Goal: Information Seeking & Learning: Learn about a topic

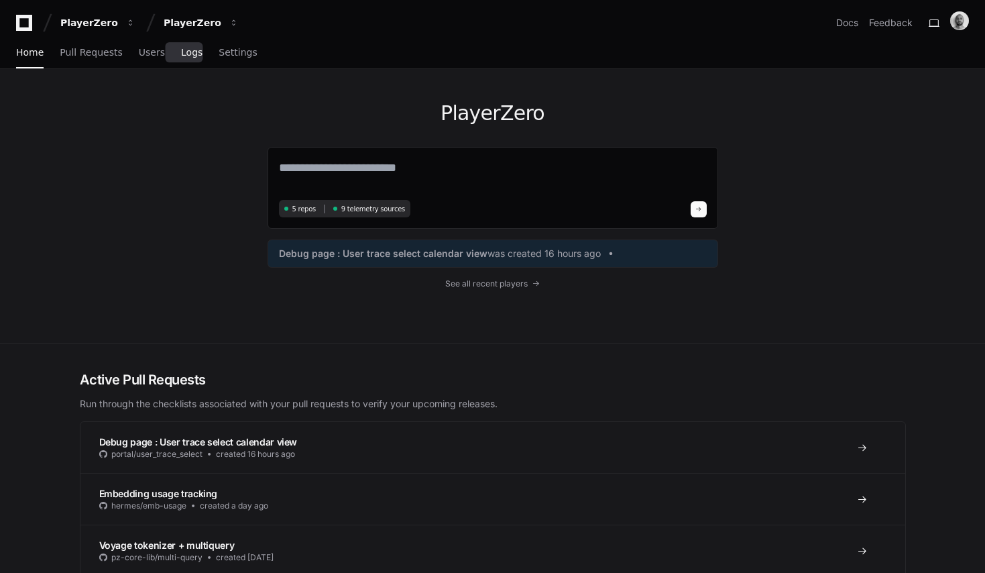
click at [184, 52] on span "Logs" at bounding box center [191, 52] width 21 height 8
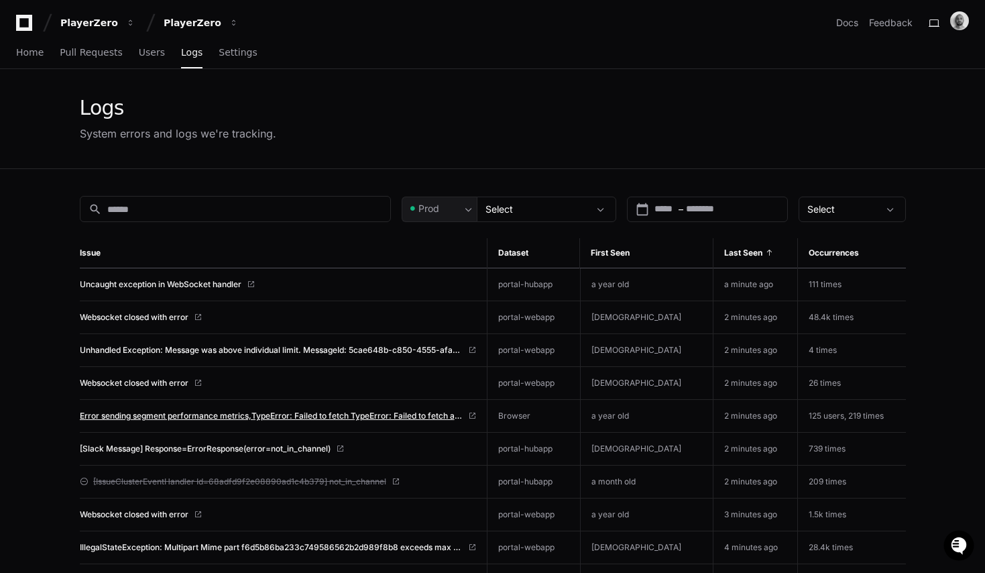
click at [237, 415] on span "Error sending segment performance metrics,TypeError: Failed to fetch TypeError:…" at bounding box center [271, 415] width 383 height 11
click at [34, 56] on span "Home" at bounding box center [30, 52] width 28 height 8
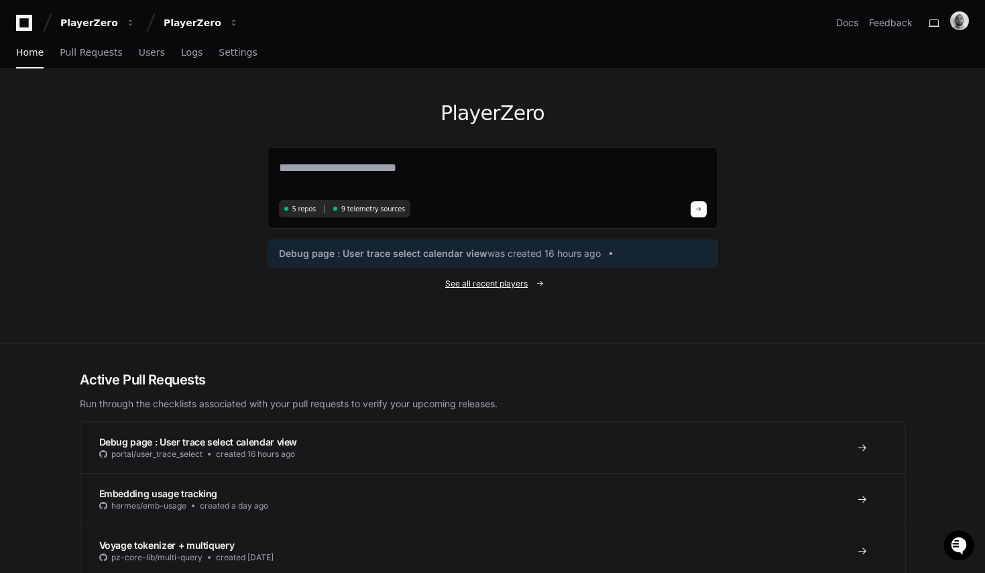
click at [500, 280] on span "See all recent players" at bounding box center [486, 283] width 83 height 11
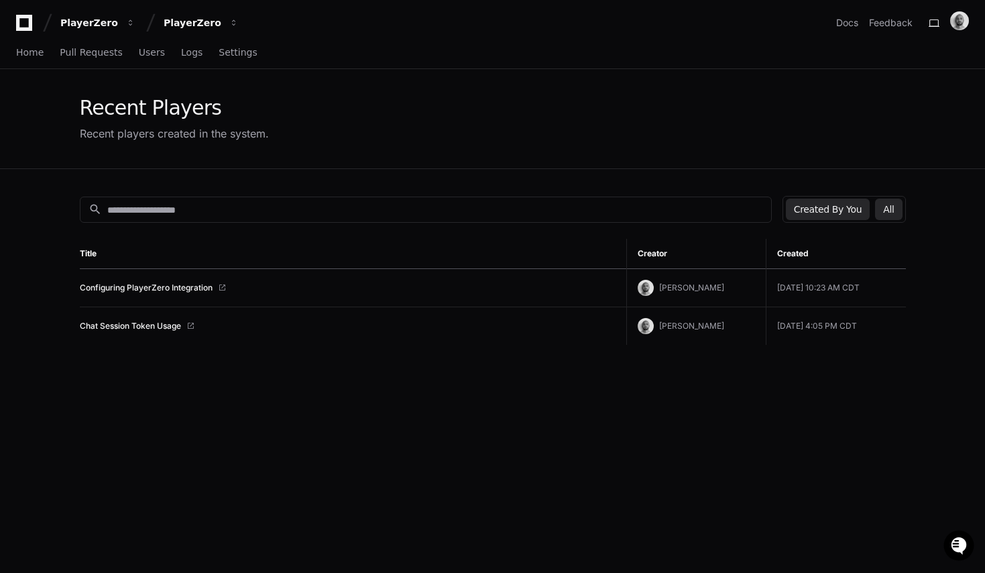
click at [890, 209] on button "All" at bounding box center [888, 209] width 27 height 21
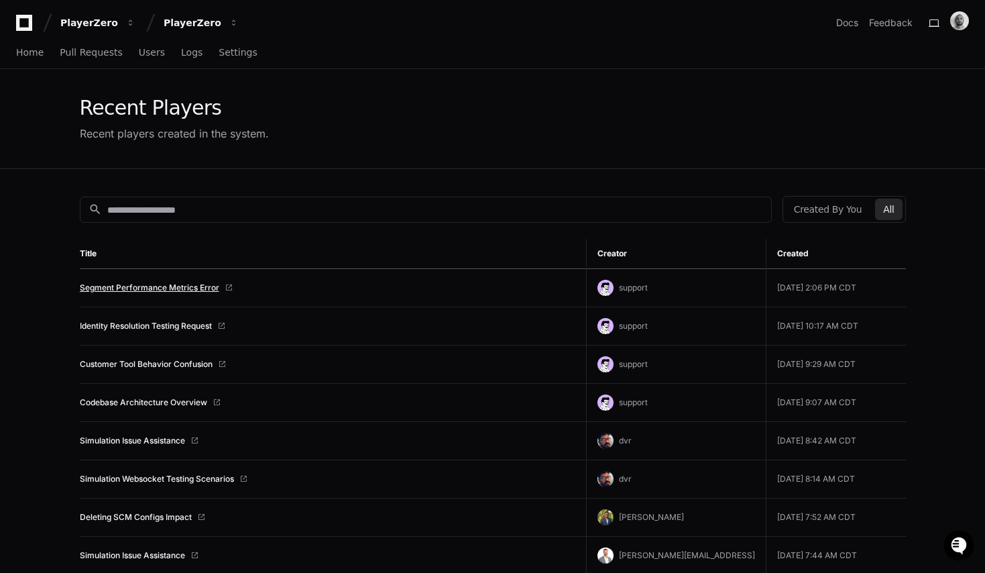
click at [146, 290] on link "Segment Performance Metrics Error" at bounding box center [150, 287] width 140 height 11
click at [25, 52] on span "Home" at bounding box center [30, 52] width 28 height 8
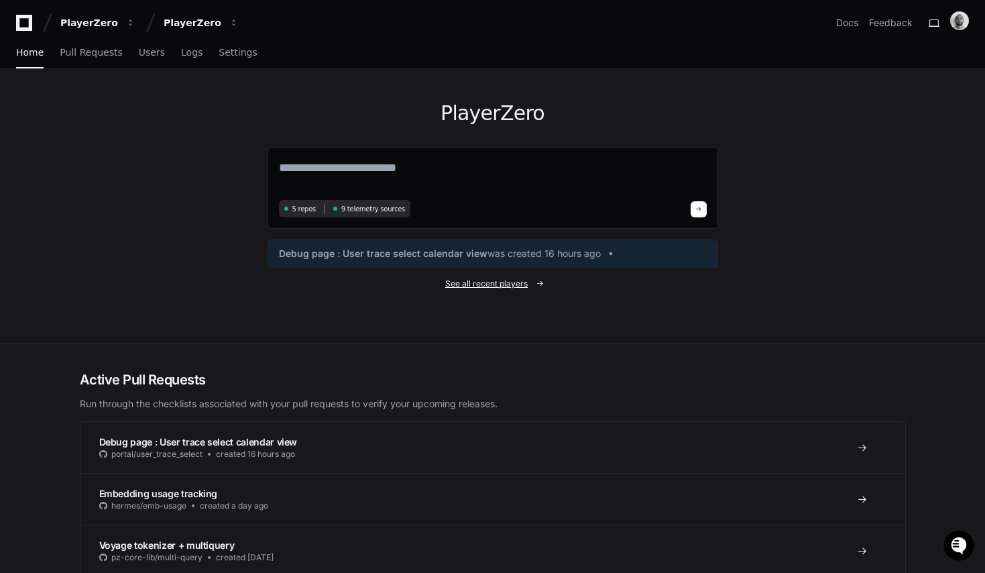
click at [541, 288] on link "See all recent players" at bounding box center [493, 283] width 451 height 11
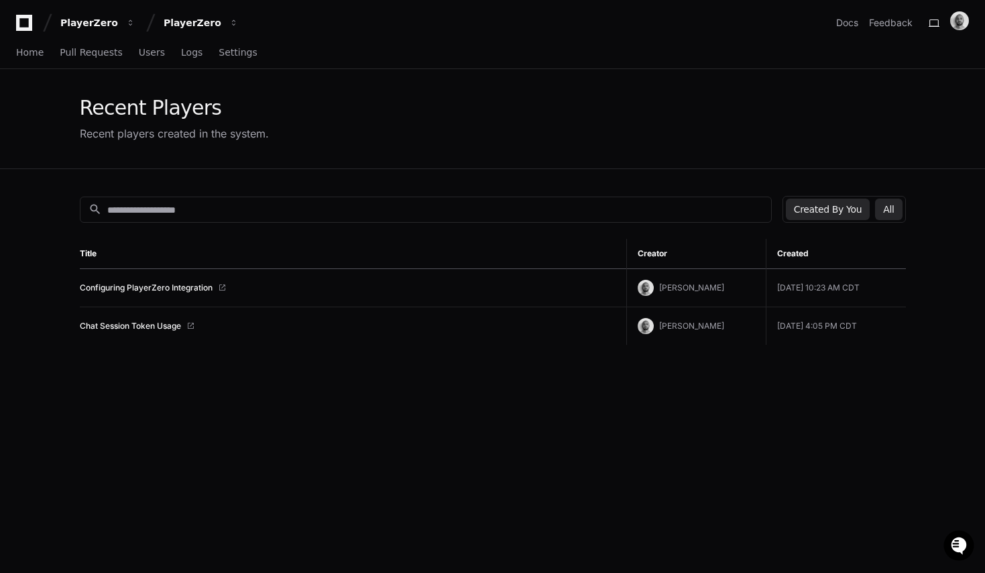
click at [894, 211] on button "All" at bounding box center [888, 209] width 27 height 21
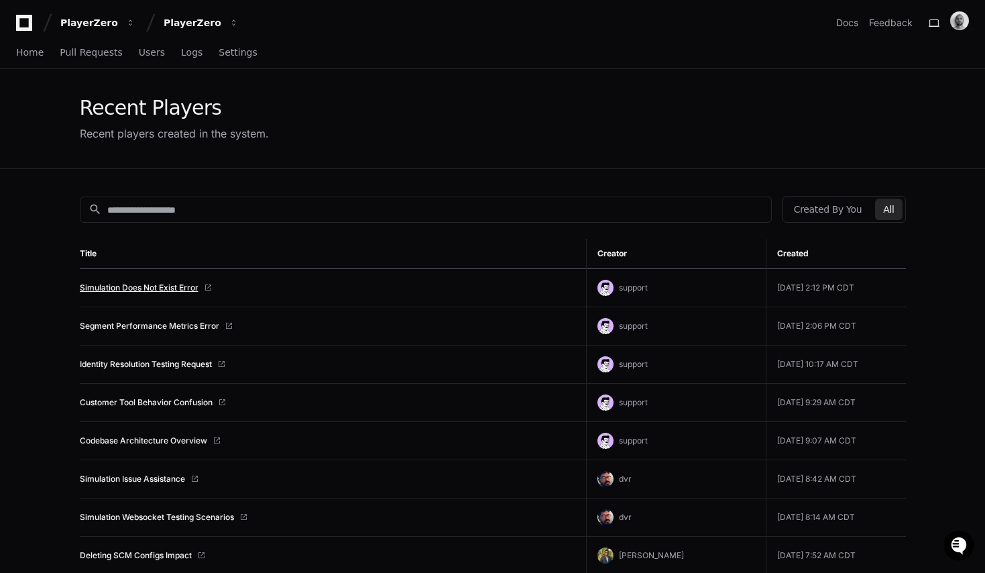
click at [156, 287] on link "Simulation Does Not Exist Error" at bounding box center [139, 287] width 119 height 11
click at [181, 58] on link "Logs" at bounding box center [191, 53] width 21 height 31
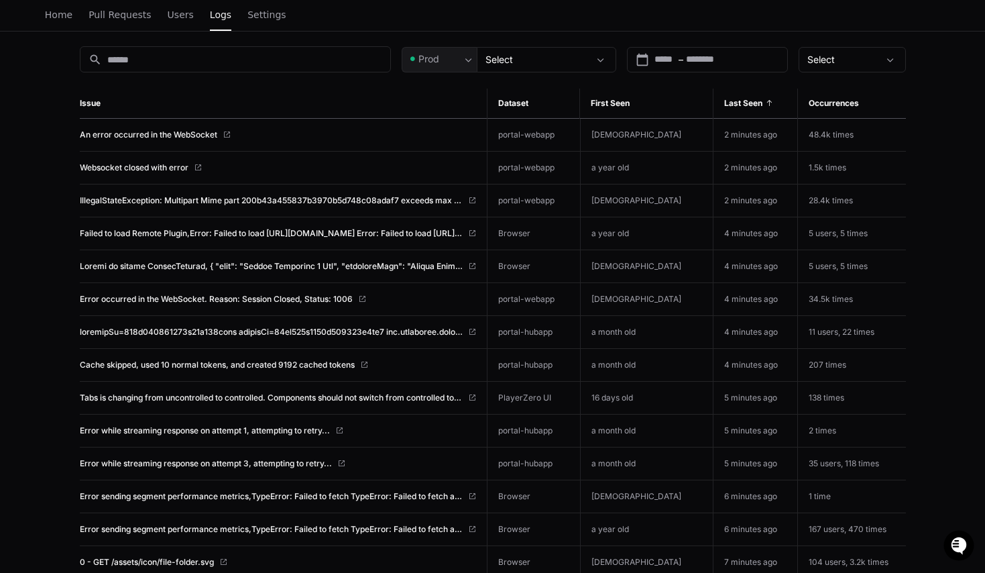
scroll to position [154, 0]
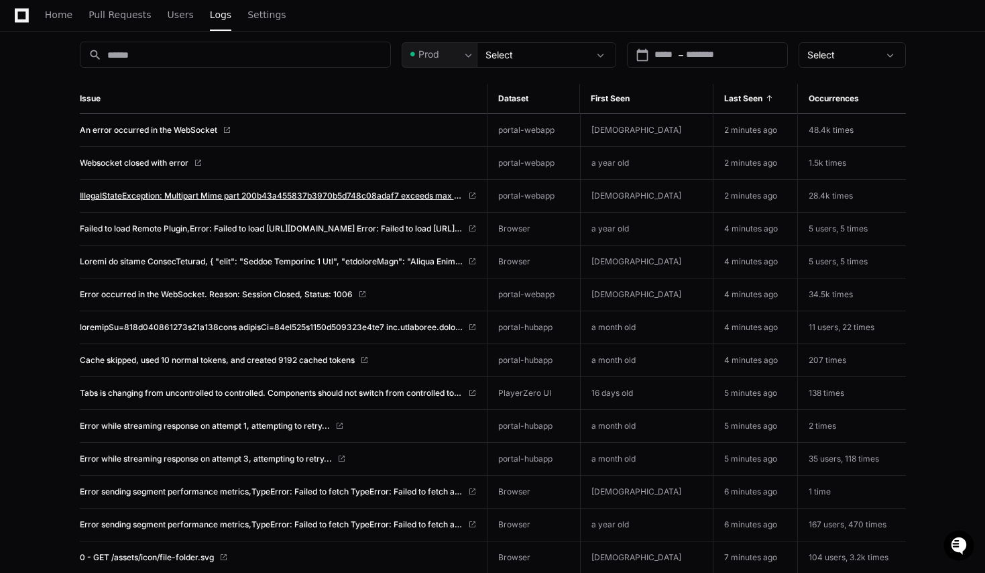
click at [235, 197] on span "IllegalStateException: Multipart Mime part 200b43a455837b3970b5d748c08adaf7 exc…" at bounding box center [271, 195] width 383 height 11
click at [54, 21] on link "Home" at bounding box center [59, 15] width 28 height 31
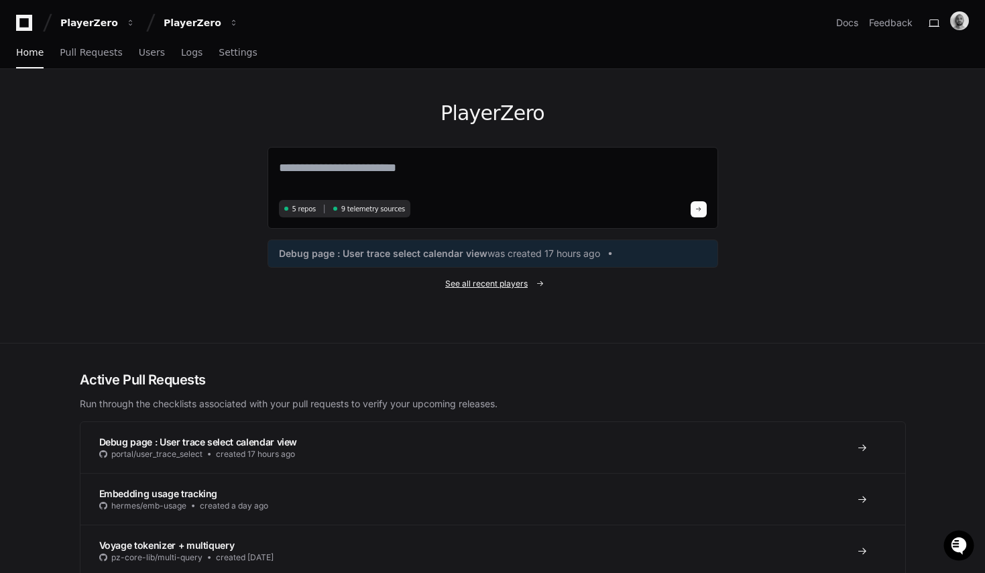
click at [498, 286] on span "See all recent players" at bounding box center [486, 283] width 83 height 11
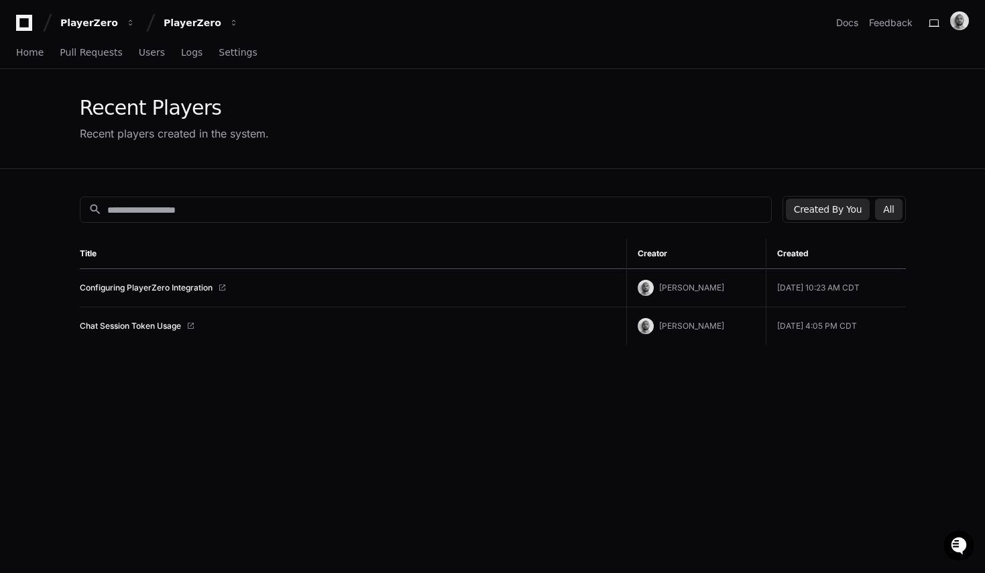
click at [883, 205] on button "All" at bounding box center [888, 209] width 27 height 21
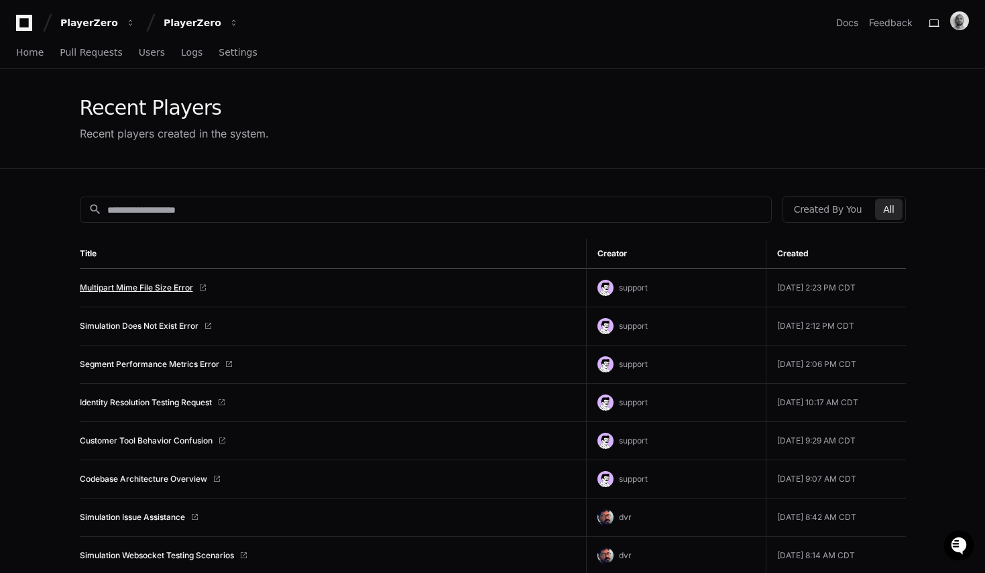
click at [182, 286] on link "Multipart Mime File Size Error" at bounding box center [136, 287] width 113 height 11
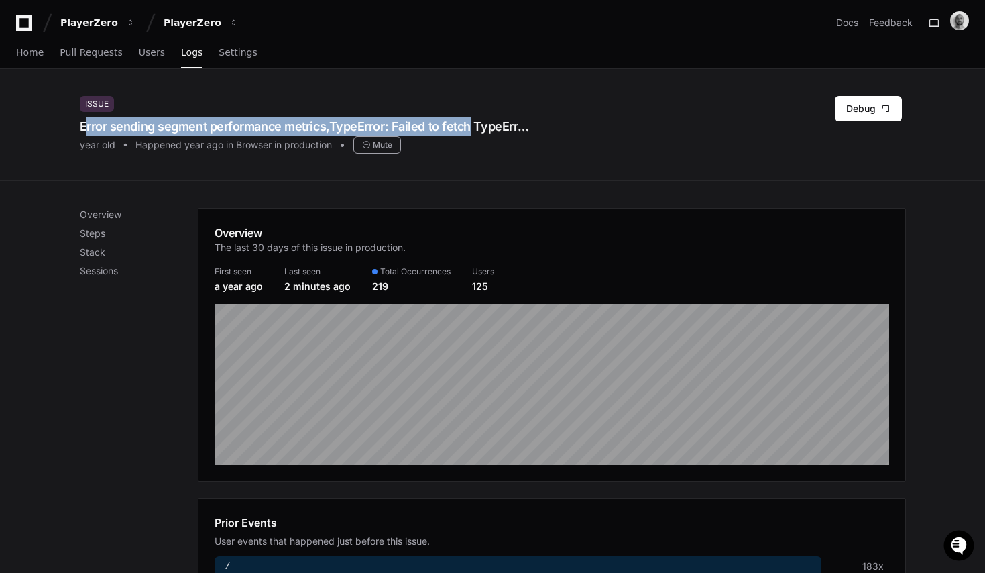
drag, startPoint x: 79, startPoint y: 124, endPoint x: 460, endPoint y: 125, distance: 381.0
click at [460, 125] on div "Issue Error sending segment performance metrics,TypeError: Failed to fetch Type…" at bounding box center [493, 124] width 859 height 111
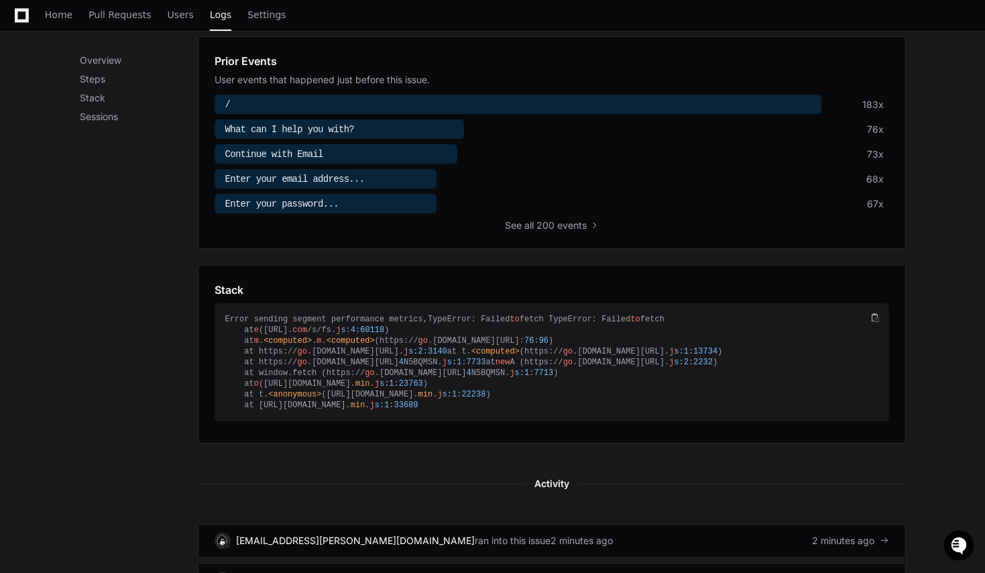
scroll to position [543, 0]
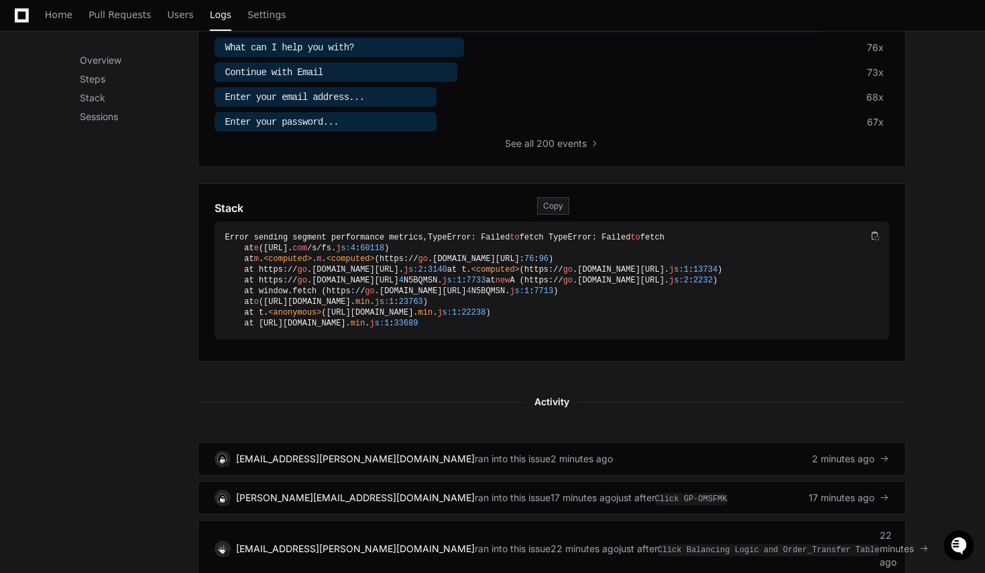
drag, startPoint x: 224, startPoint y: 230, endPoint x: 451, endPoint y: 274, distance: 230.9
click at [490, 284] on div "Error sending segment performance metrics,TypeError: Failed to fetch TypeError:…" at bounding box center [552, 280] width 675 height 118
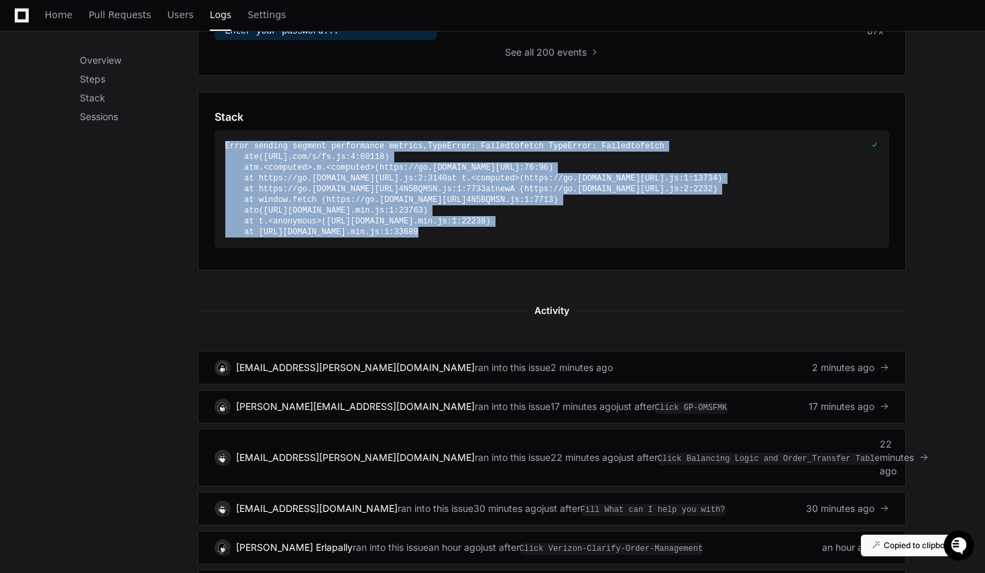
click at [406, 248] on div "Error sending segment performance metrics,TypeError: Failed to fetch TypeError:…" at bounding box center [552, 189] width 675 height 118
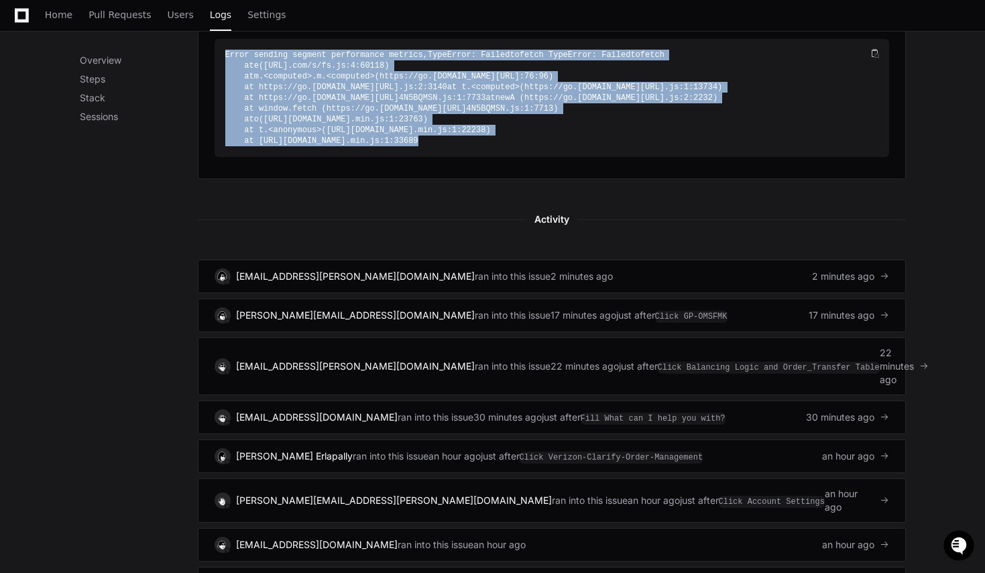
scroll to position [0, 0]
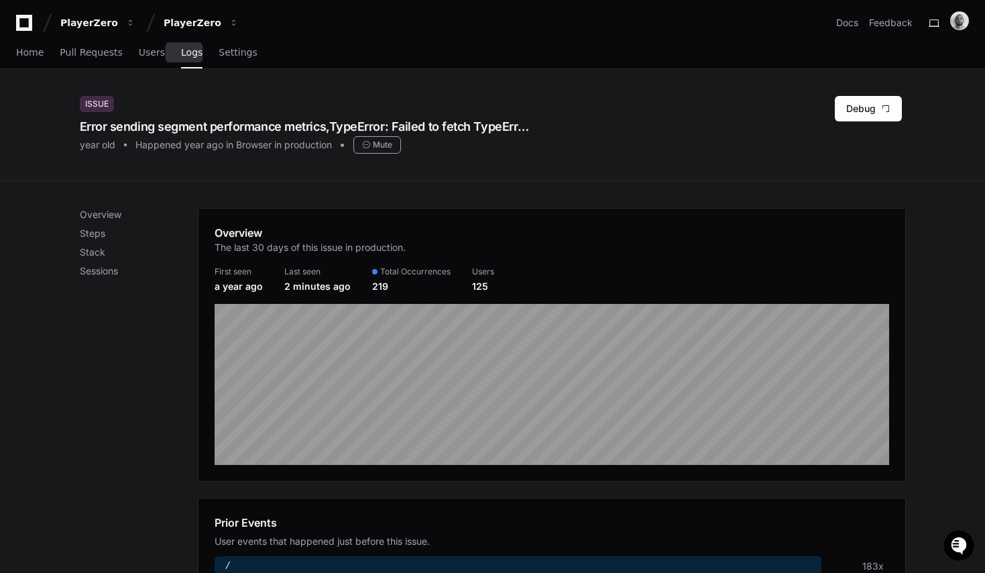
click at [181, 57] on link "Logs" at bounding box center [191, 53] width 21 height 31
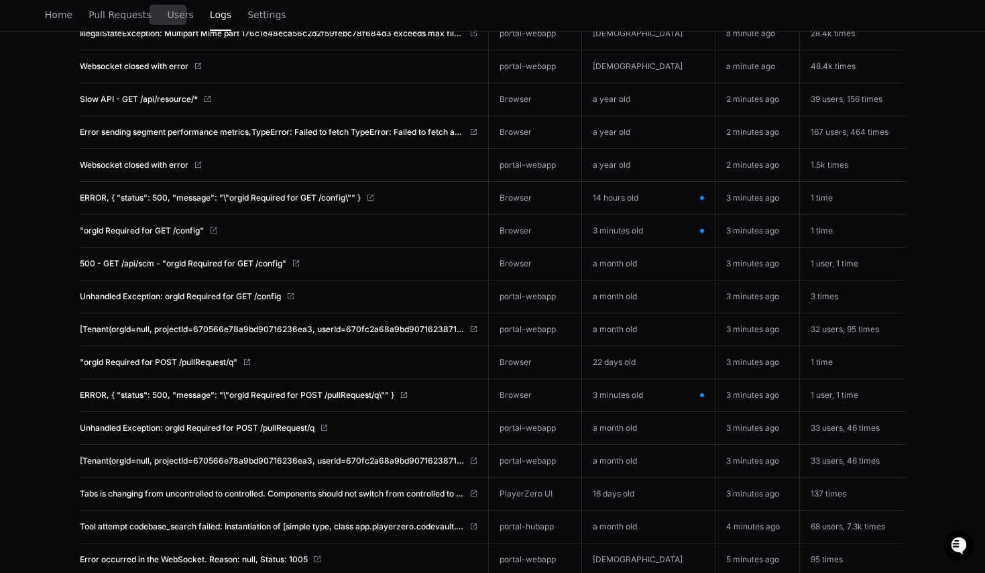
scroll to position [321, 0]
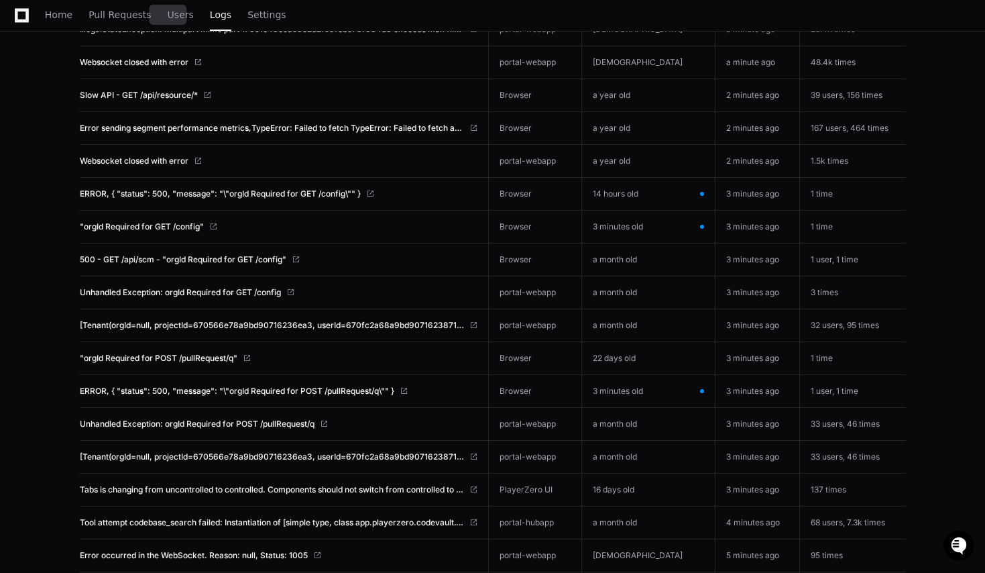
click at [213, 319] on td "[Tenant(orgId=null, projectId=670566e78a9bd90716236ea3, userId=670fc2a68a9bd907…" at bounding box center [284, 325] width 409 height 33
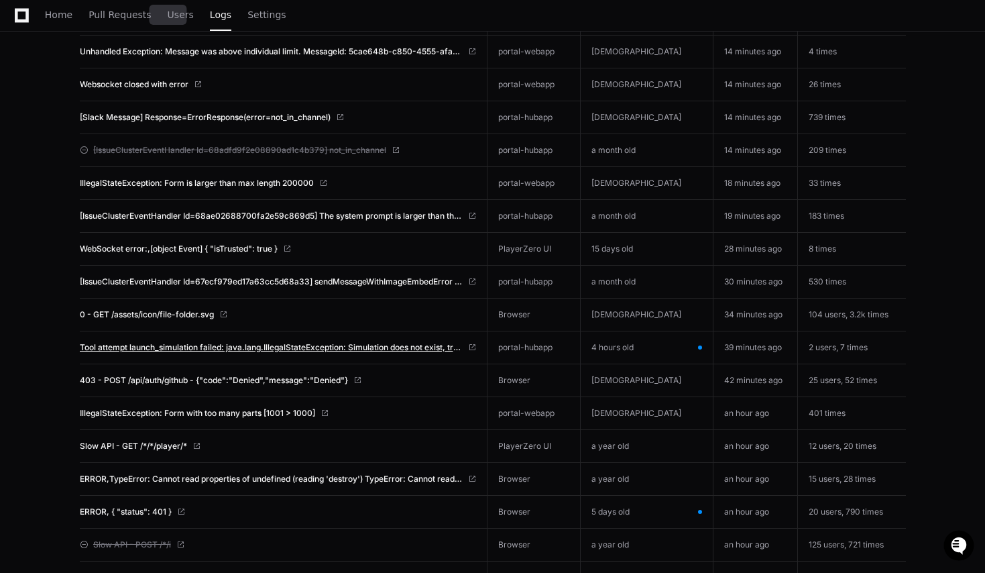
scroll to position [958, 0]
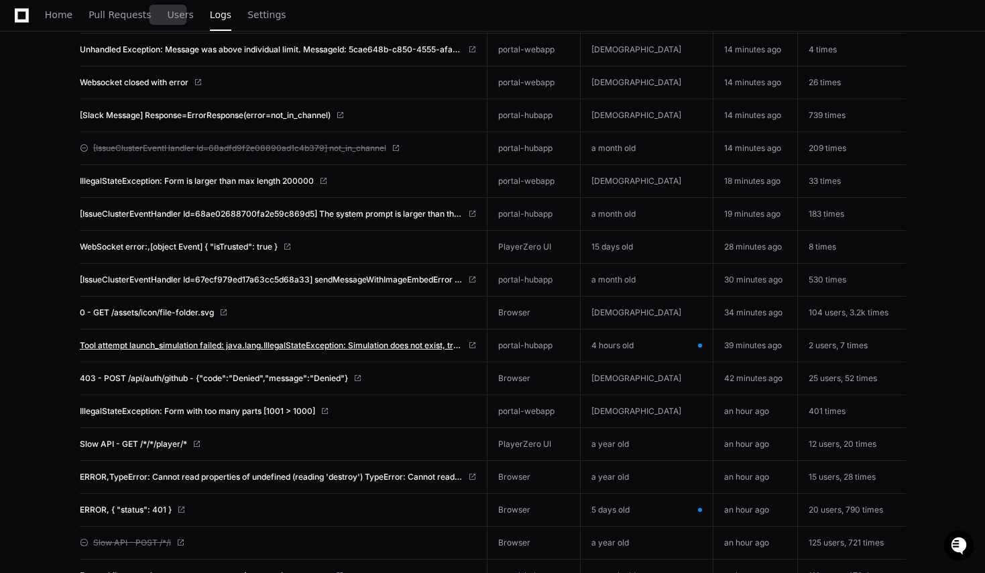
click at [277, 345] on span "Tool attempt launch_simulation failed: java.lang.IllegalStateException: Simulat…" at bounding box center [271, 345] width 383 height 11
click at [64, 18] on span "Home" at bounding box center [59, 15] width 28 height 8
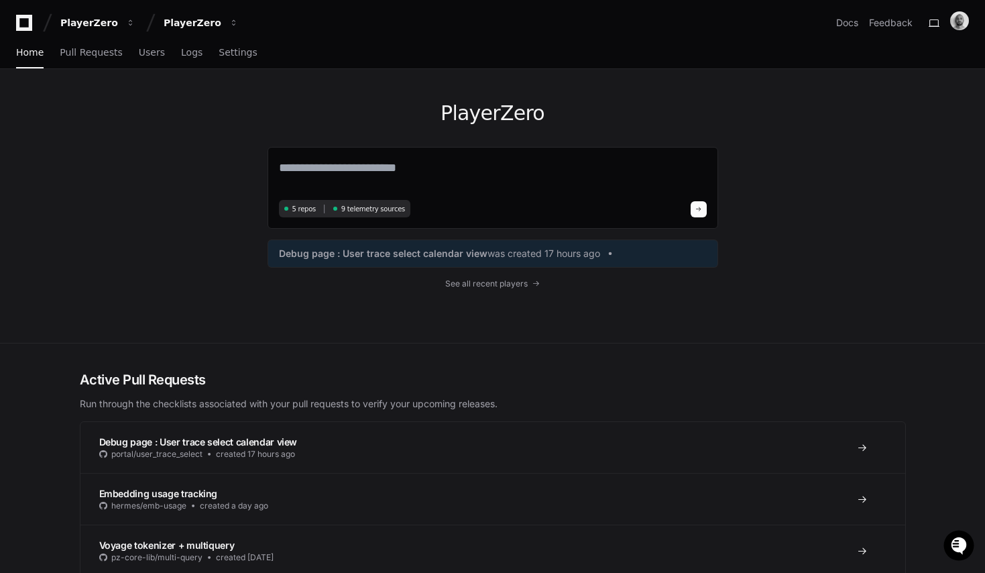
click at [491, 298] on div "PlayerZero 5 repos 9 telemetry sources Debug page : User trace select calendar …" at bounding box center [493, 206] width 451 height 274
click at [494, 289] on span "See all recent players" at bounding box center [486, 283] width 83 height 11
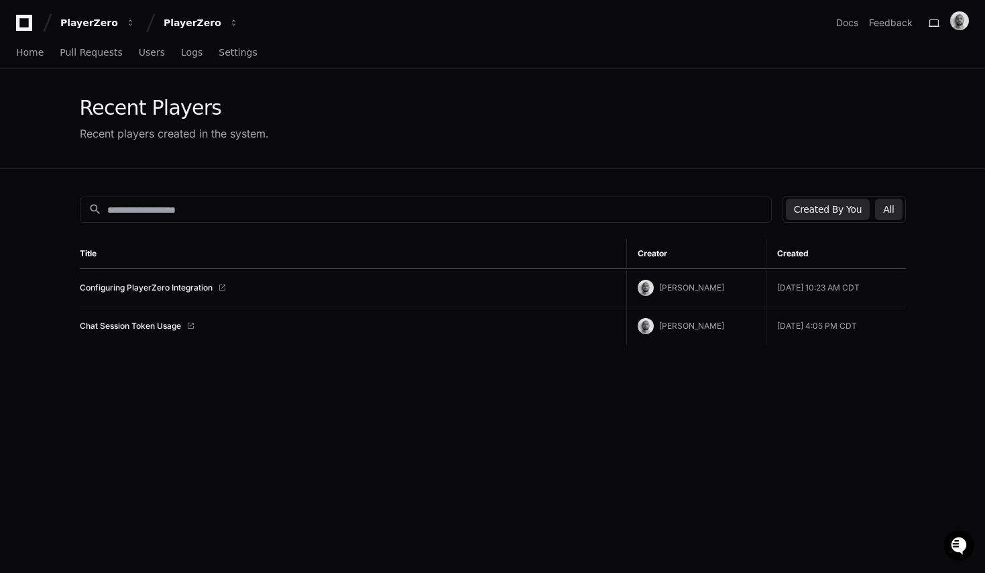
click at [896, 205] on button "All" at bounding box center [888, 209] width 27 height 21
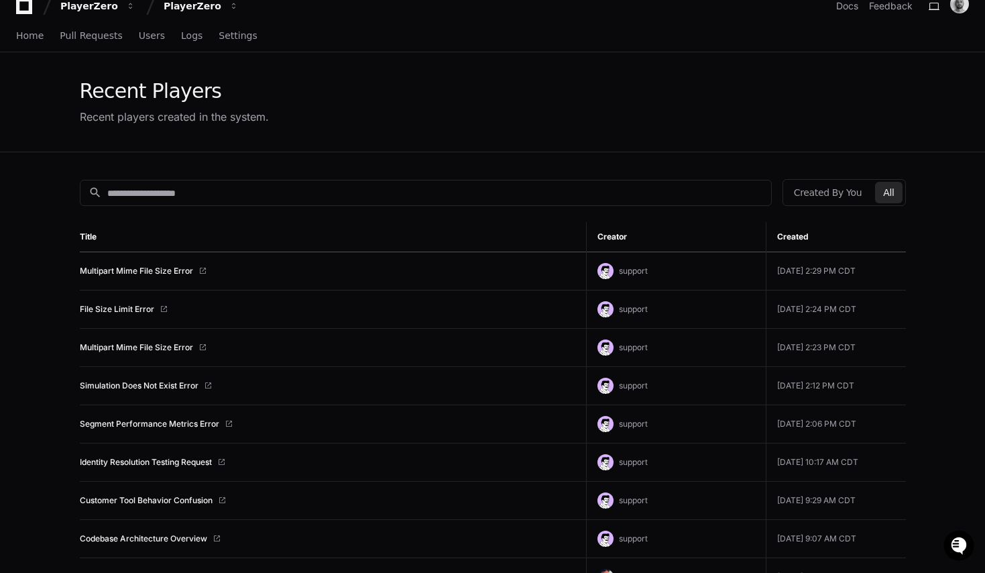
scroll to position [14, 0]
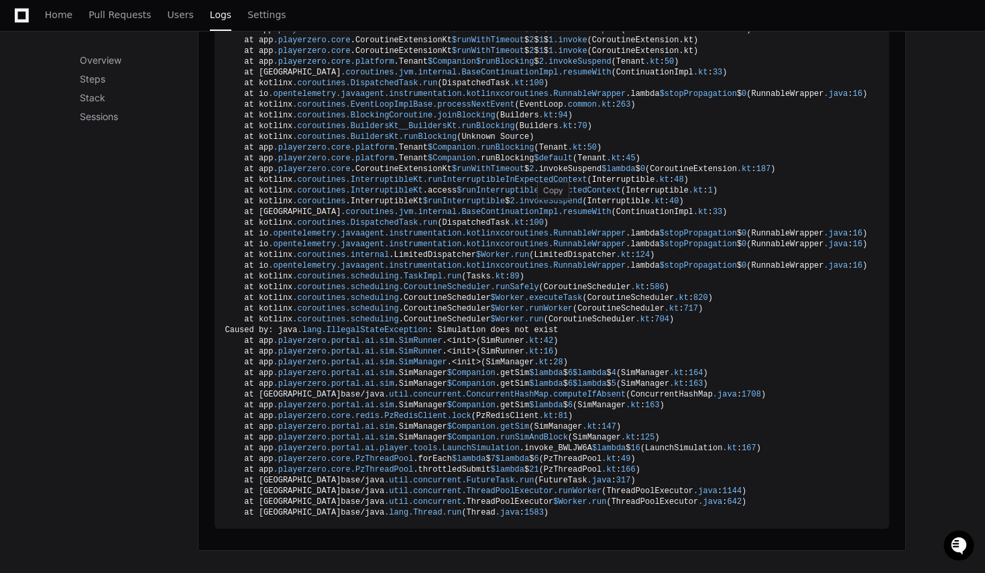
scroll to position [439, 0]
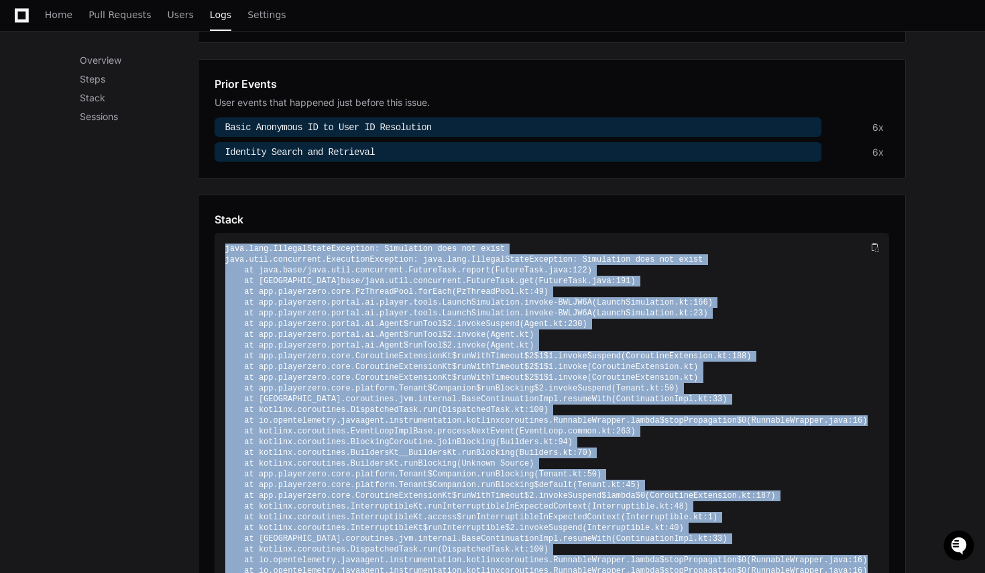
click at [546, 270] on span ".java" at bounding box center [556, 270] width 24 height 9
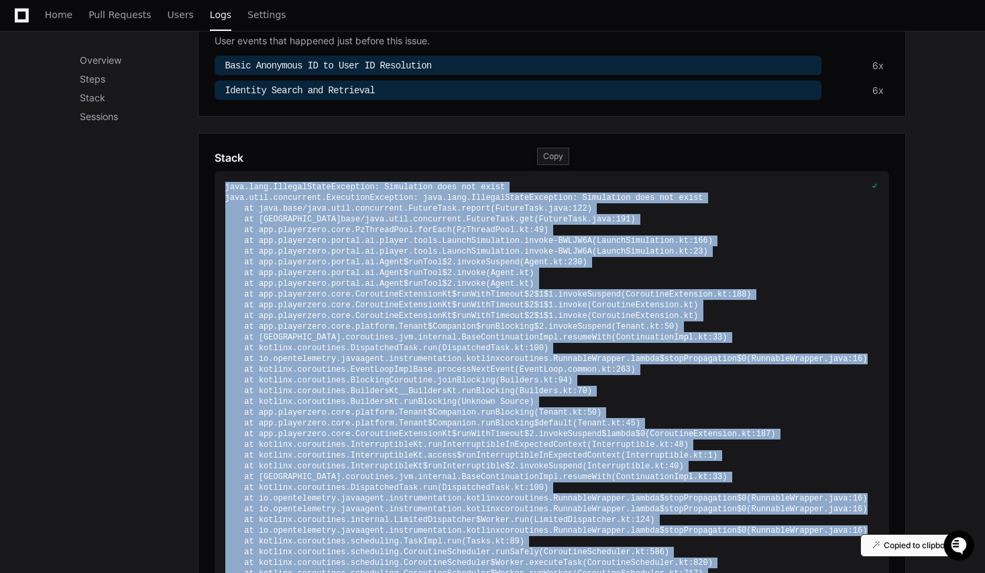
click at [546, 270] on div "java .lang .IllegalStateException : Simulation does not exist java .util .concu…" at bounding box center [546, 482] width 643 height 601
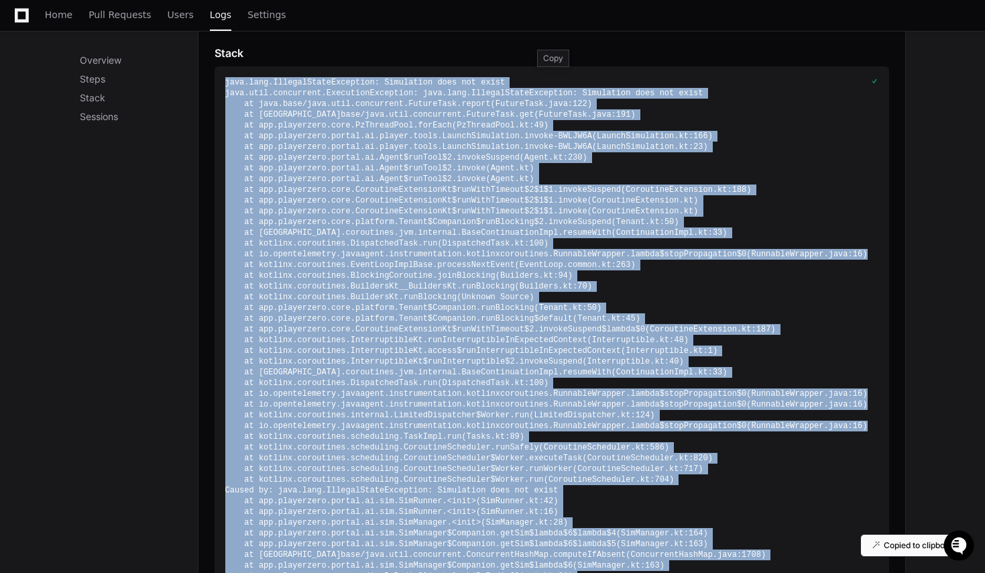
scroll to position [607, 0]
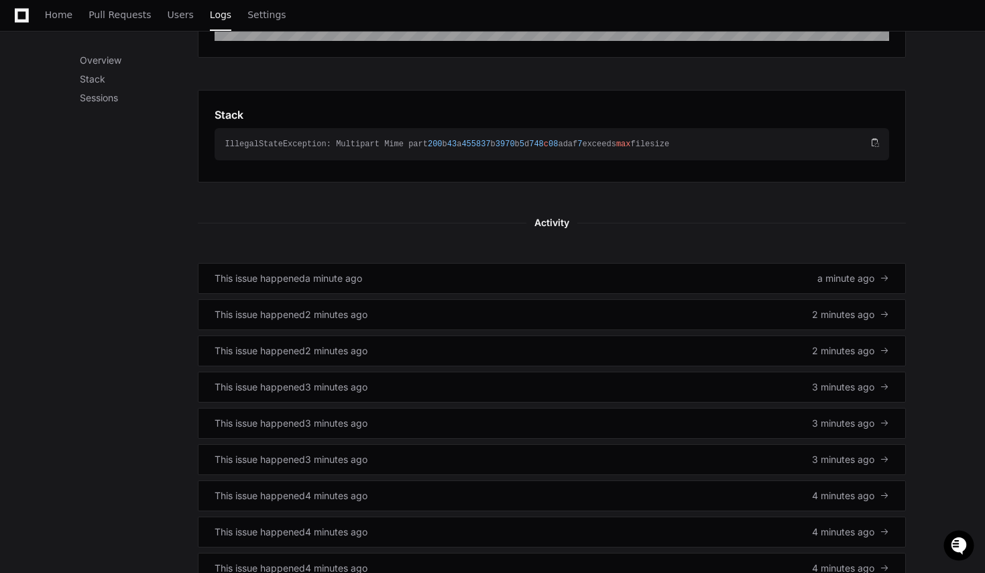
scroll to position [359, 0]
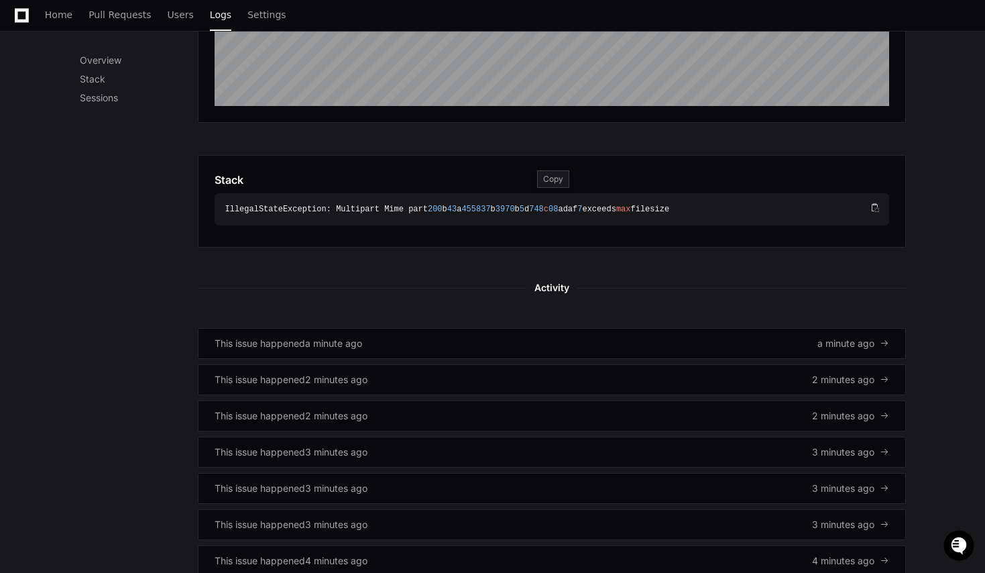
click at [303, 209] on div "IllegalStateException: Multipart Mime part 200 b 43 a 455837 b 3970 b 5 d 748 c…" at bounding box center [546, 209] width 643 height 11
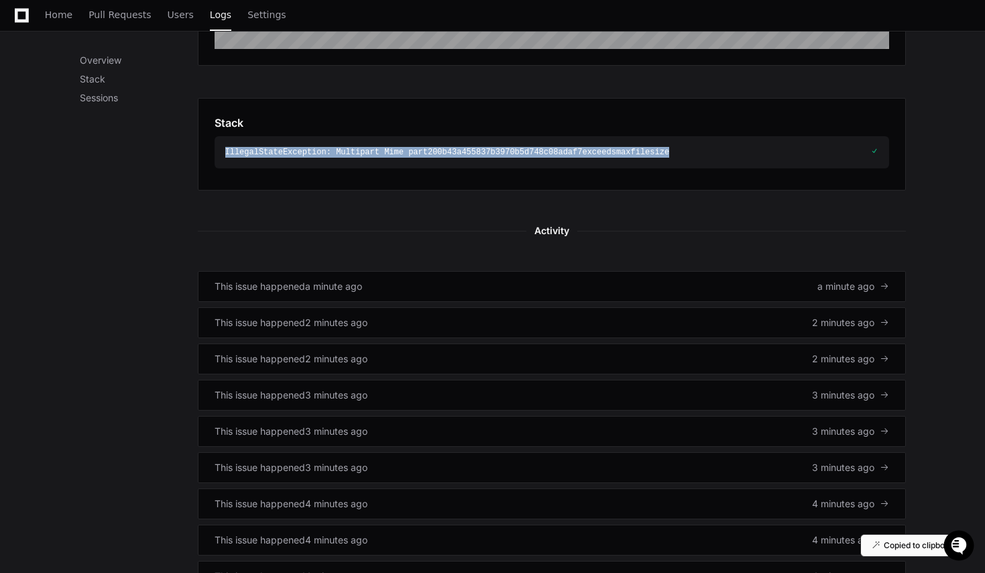
scroll to position [431, 0]
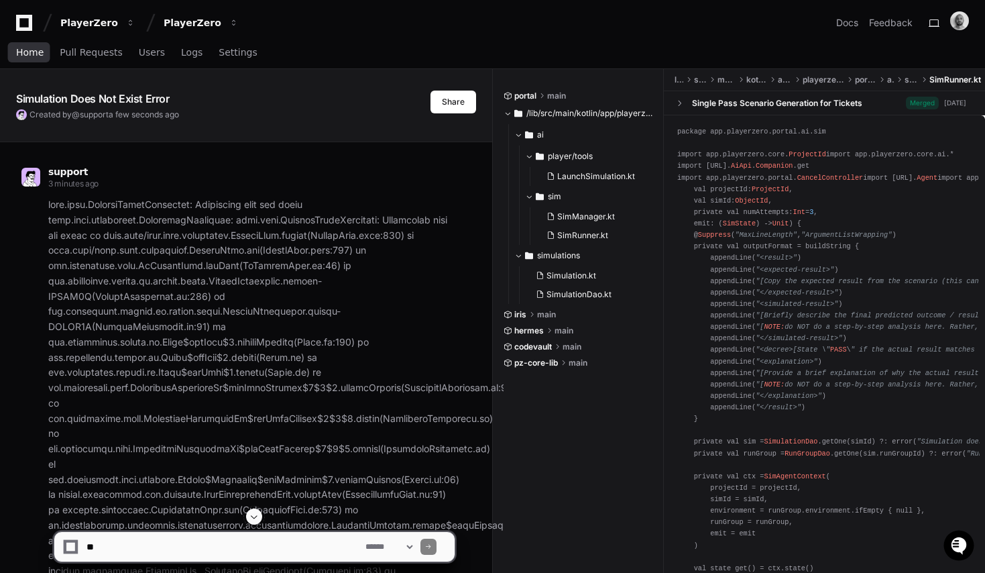
click at [19, 52] on span "Home" at bounding box center [30, 52] width 28 height 8
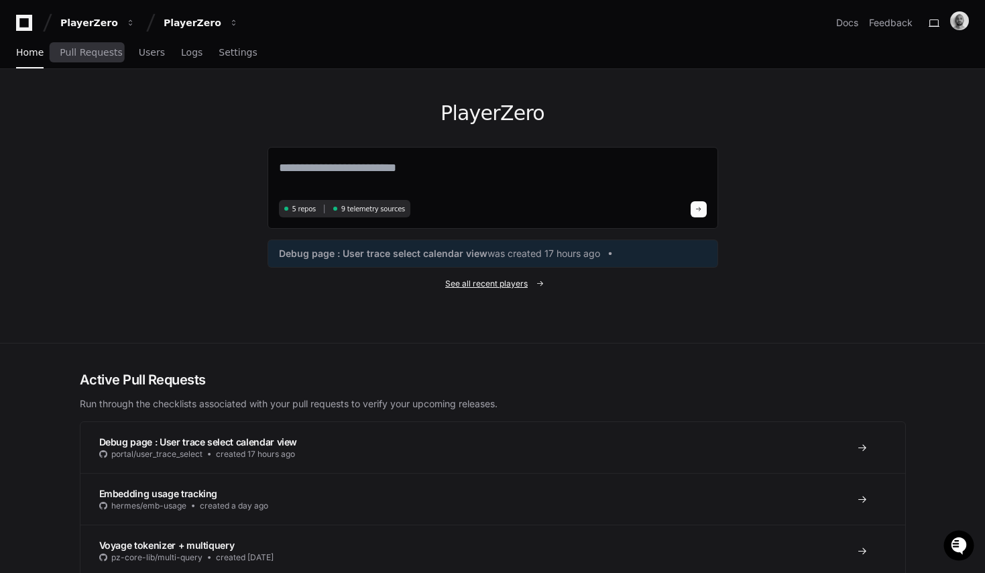
click at [480, 288] on span "See all recent players" at bounding box center [486, 283] width 83 height 11
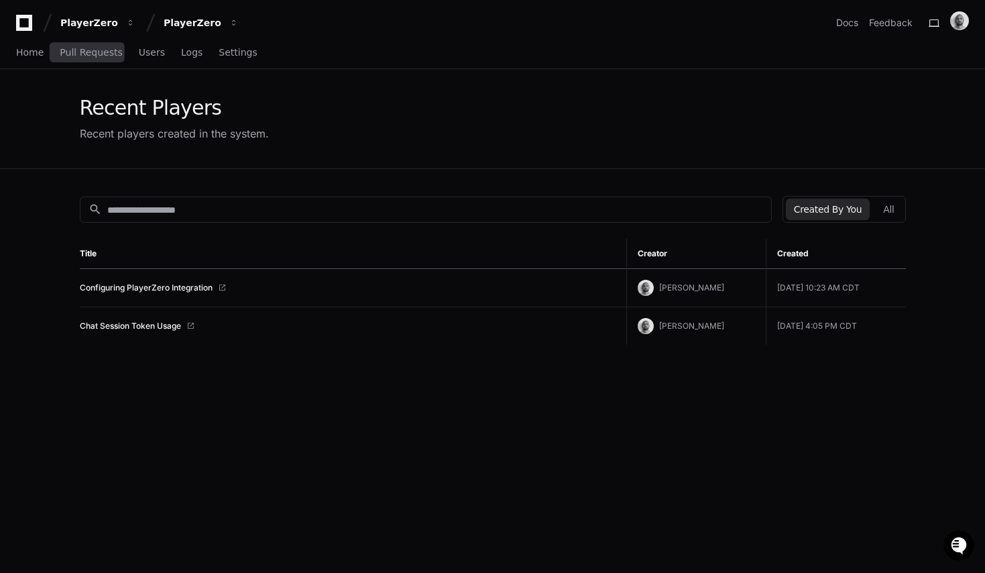
click at [886, 221] on div "Created By You All" at bounding box center [844, 209] width 123 height 27
click at [895, 209] on button "All" at bounding box center [888, 209] width 27 height 21
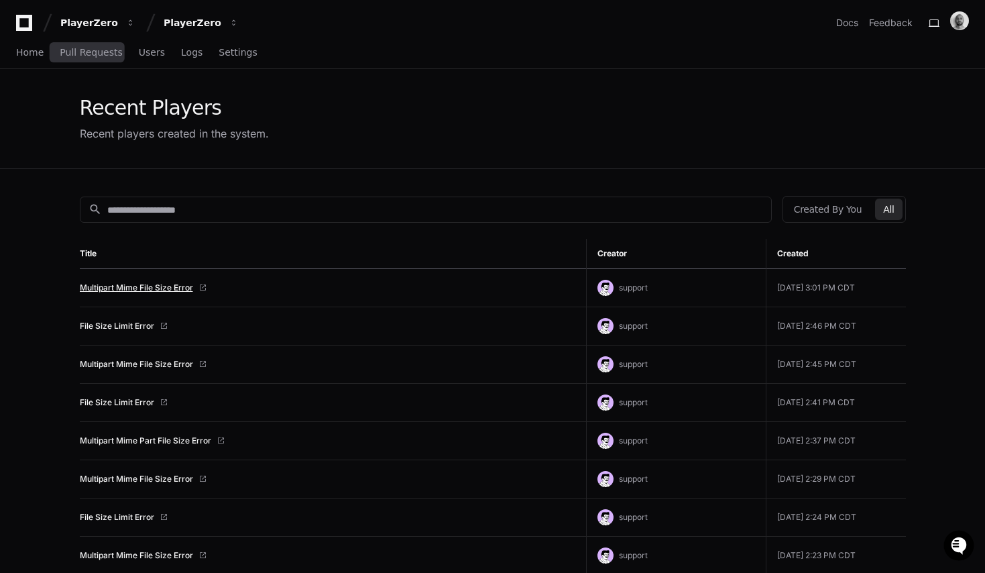
click at [133, 286] on link "Multipart Mime File Size Error" at bounding box center [136, 287] width 113 height 11
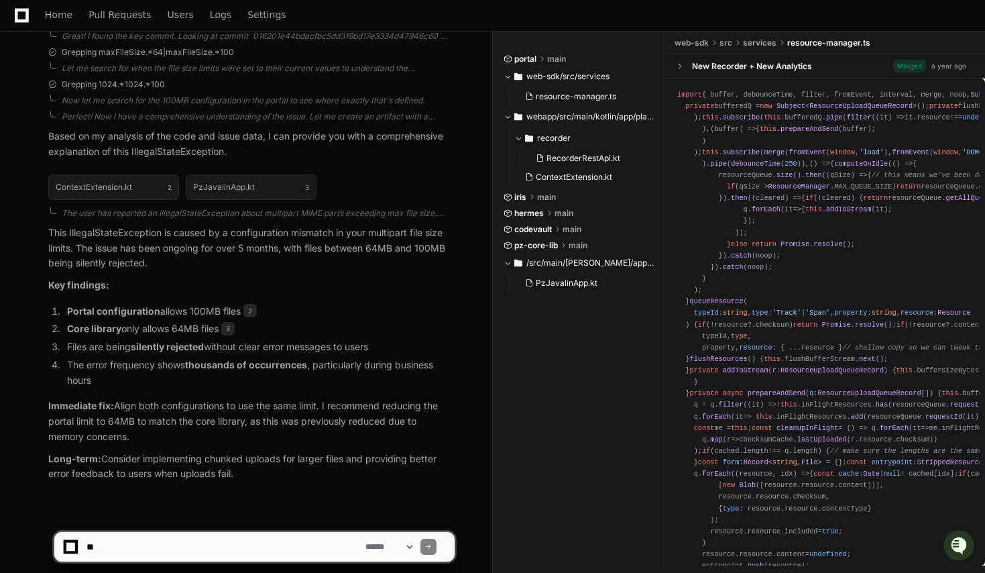
scroll to position [757, 0]
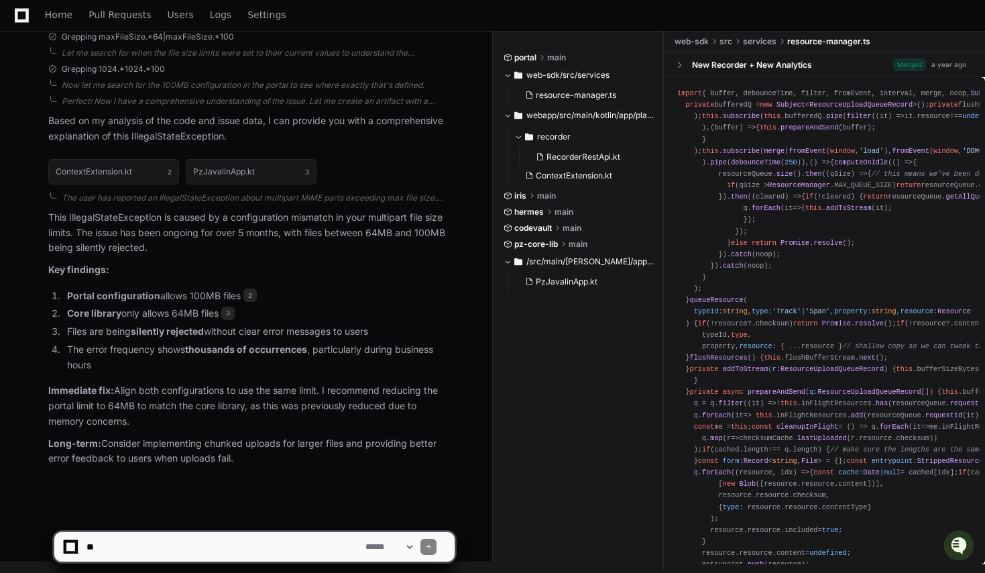
click at [307, 319] on li "Core library only allows 64MB files 3" at bounding box center [259, 313] width 392 height 15
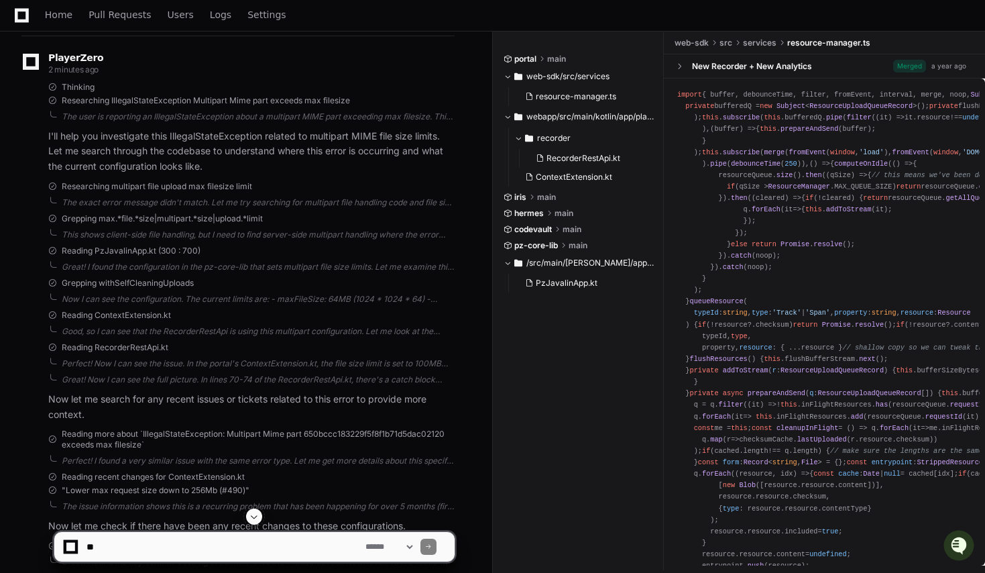
scroll to position [0, 0]
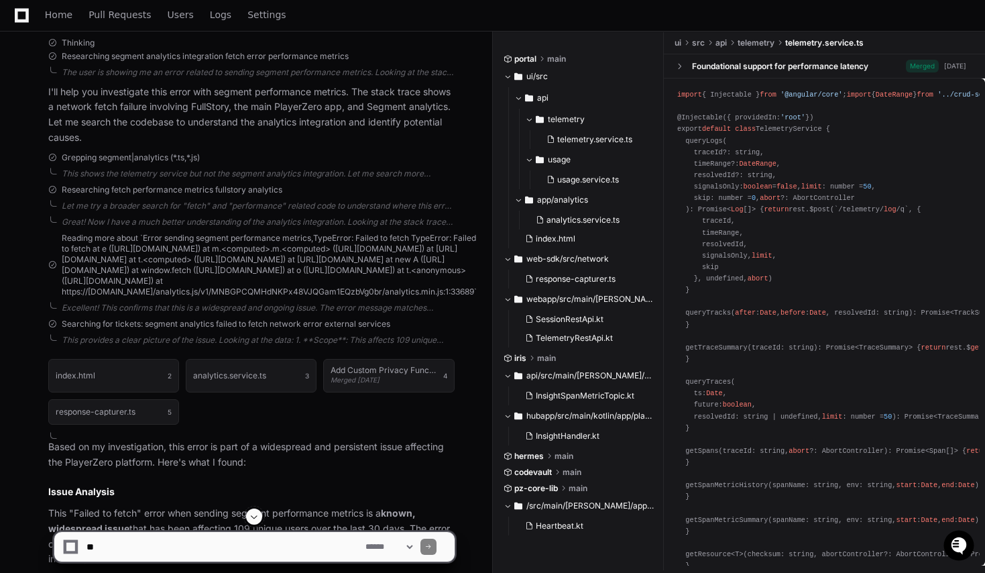
scroll to position [423, 0]
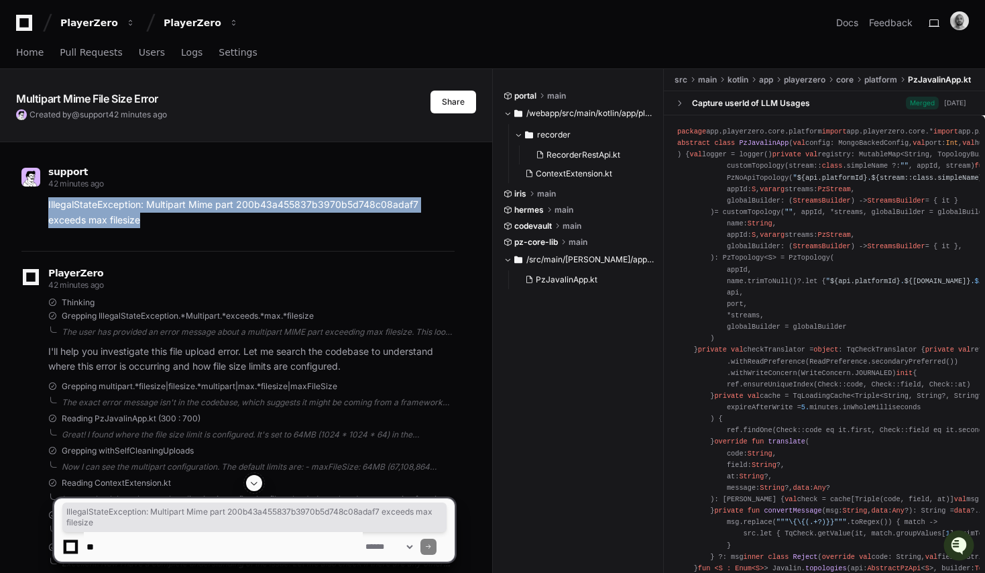
drag, startPoint x: 64, startPoint y: 208, endPoint x: 48, endPoint y: 207, distance: 16.1
click at [48, 207] on div "IllegalStateException: Multipart Mime part 200b43a455837b3970b5d748c08adaf7 exc…" at bounding box center [237, 212] width 433 height 31
